Goal: Check status: Check status

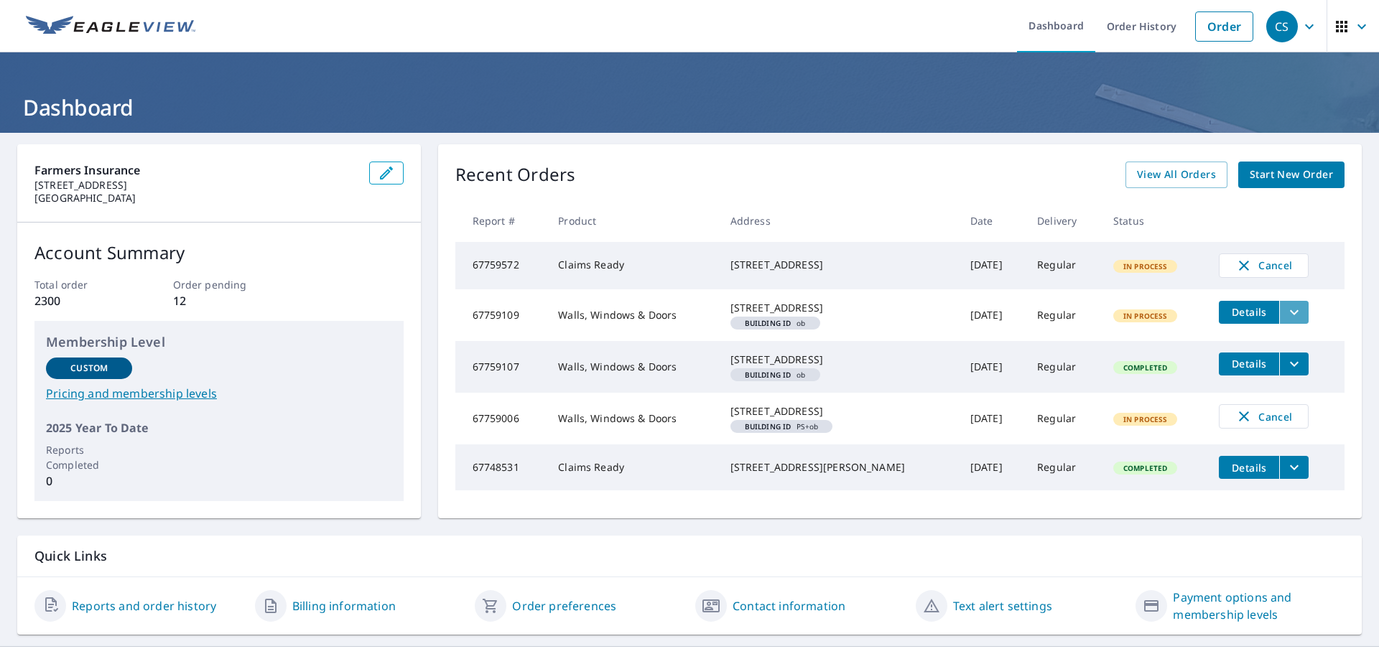
click at [1288, 314] on icon "filesDropdownBtn-67759109" at bounding box center [1294, 312] width 17 height 17
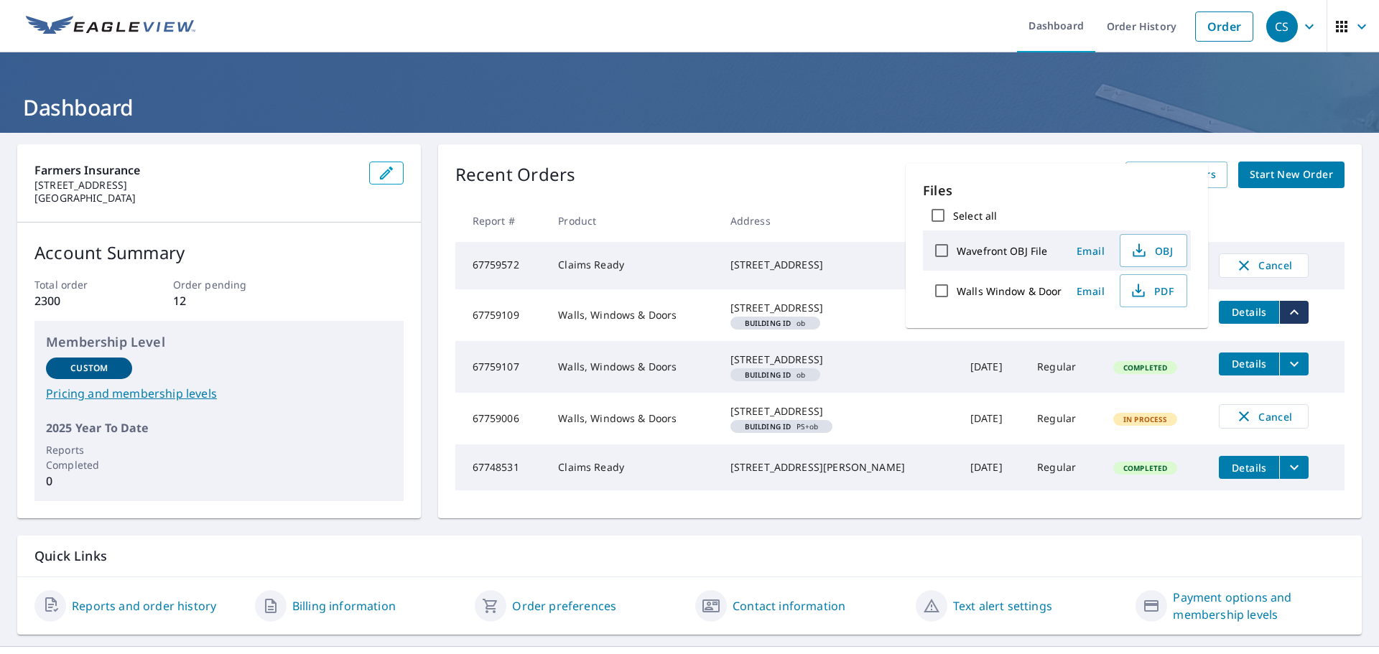
click at [1262, 214] on th at bounding box center [1276, 221] width 137 height 42
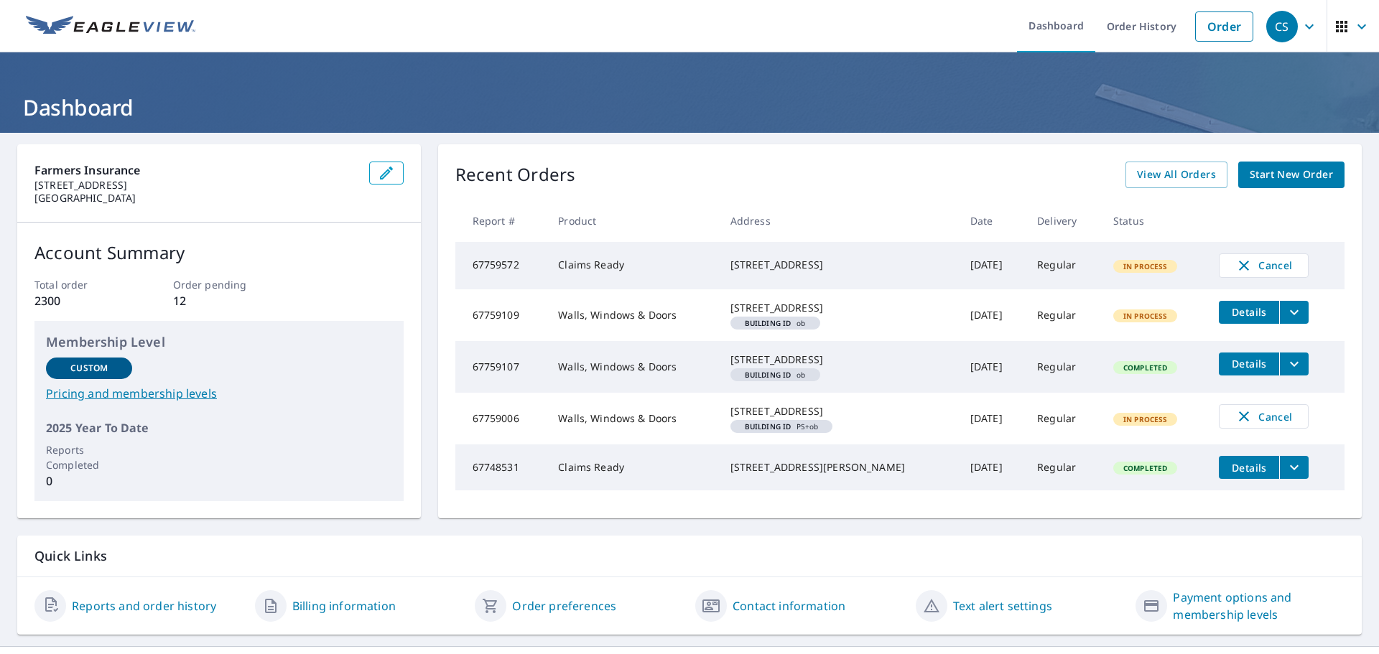
click at [769, 327] on em "Building ID" at bounding box center [768, 323] width 47 height 7
click at [629, 333] on td "Walls, Windows & Doors" at bounding box center [633, 315] width 172 height 52
click at [1236, 319] on span "Details" at bounding box center [1249, 312] width 43 height 14
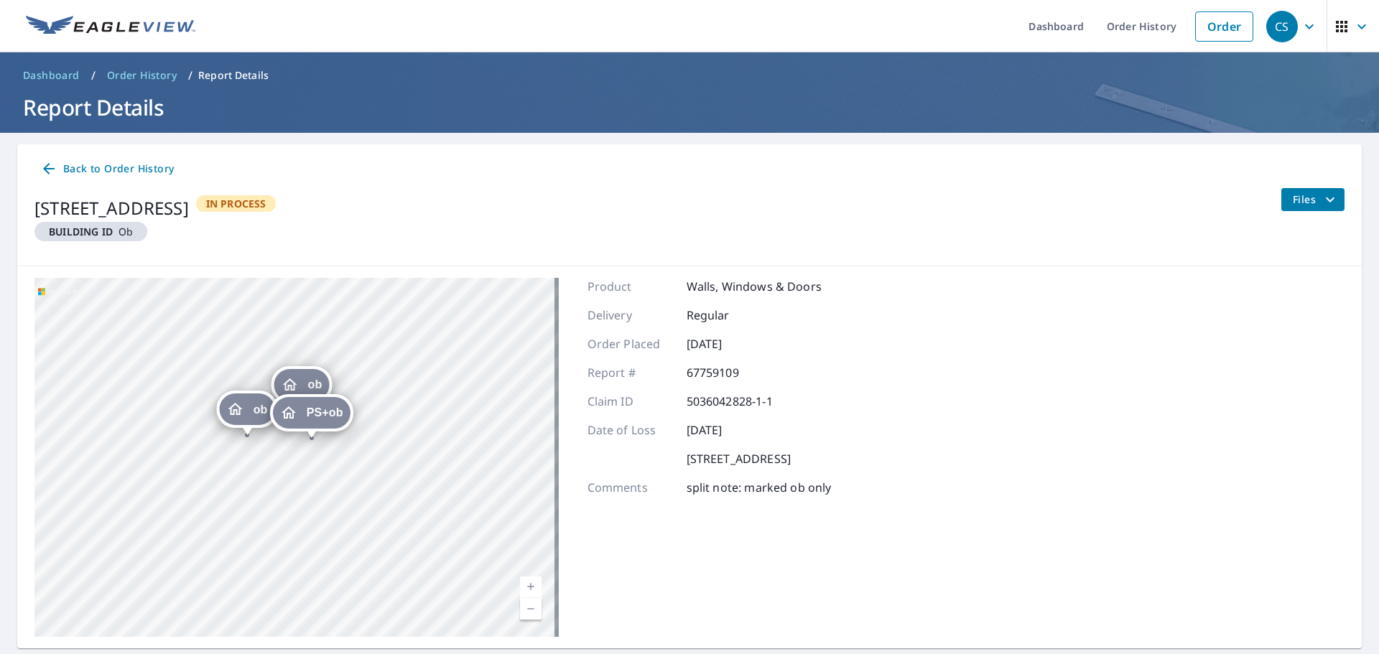
drag, startPoint x: 315, startPoint y: 478, endPoint x: 427, endPoint y: 449, distance: 115.7
click at [427, 449] on div "ob [STREET_ADDRESS] [GEOGRAPHIC_DATA][STREET_ADDRESS] PS+ob [STREET_ADDRESS]" at bounding box center [296, 457] width 524 height 359
click at [325, 411] on span "PS+ob" at bounding box center [325, 412] width 37 height 11
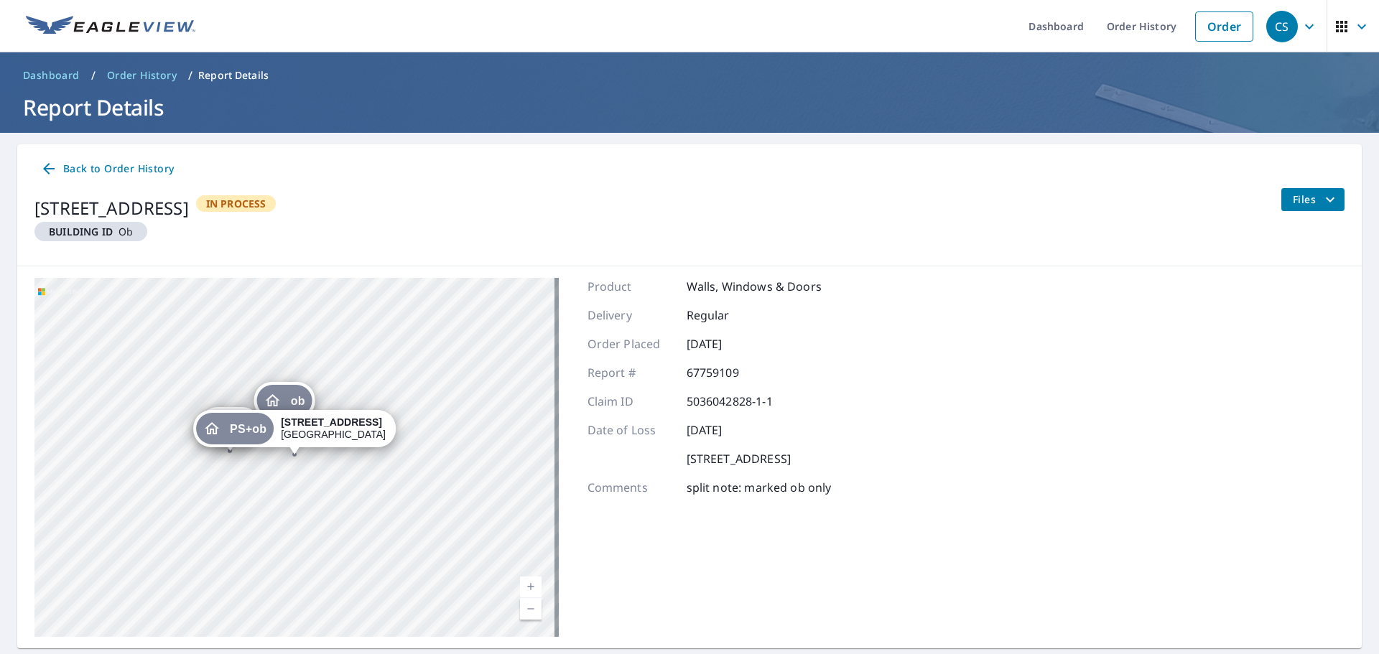
click at [327, 483] on div "ob [STREET_ADDRESS] [GEOGRAPHIC_DATA][STREET_ADDRESS] PS+ob [STREET_ADDRESS]" at bounding box center [296, 457] width 524 height 359
click at [302, 457] on div "ob [STREET_ADDRESS] [GEOGRAPHIC_DATA][STREET_ADDRESS] PS+ob [STREET_ADDRESS]" at bounding box center [296, 457] width 524 height 359
